Goal: Register for event/course

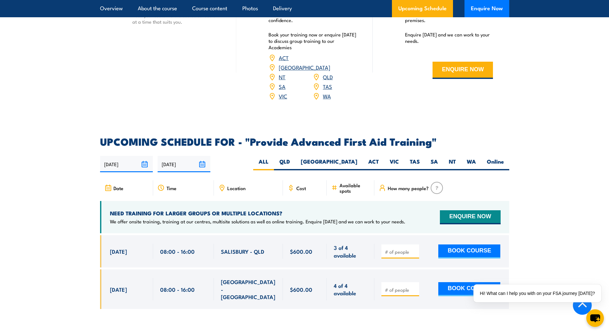
scroll to position [927, 0]
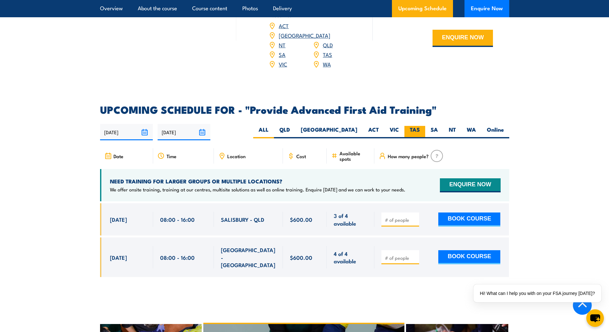
click at [419, 126] on label "TAS" at bounding box center [414, 132] width 21 height 12
click at [419, 126] on input "TAS" at bounding box center [421, 128] width 4 height 4
radio input "true"
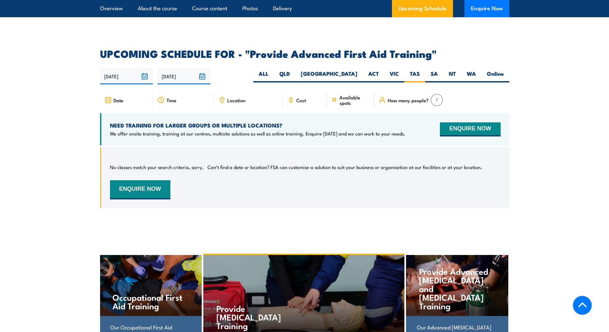
scroll to position [950, 0]
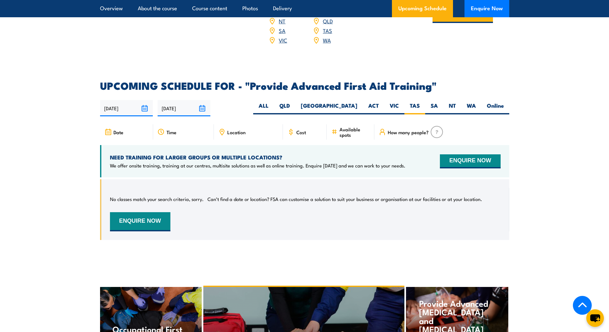
click at [436, 100] on div "[DATE] [DATE]" at bounding box center [304, 108] width 409 height 16
click at [435, 102] on label "SA" at bounding box center [434, 108] width 18 height 12
click at [438, 102] on input "SA" at bounding box center [440, 104] width 4 height 4
radio input "true"
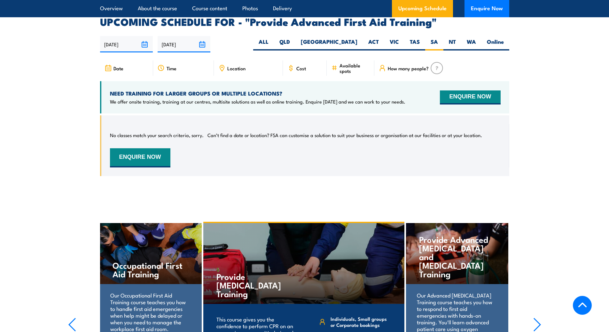
scroll to position [1014, 0]
